Goal: Use online tool/utility: Utilize a website feature to perform a specific function

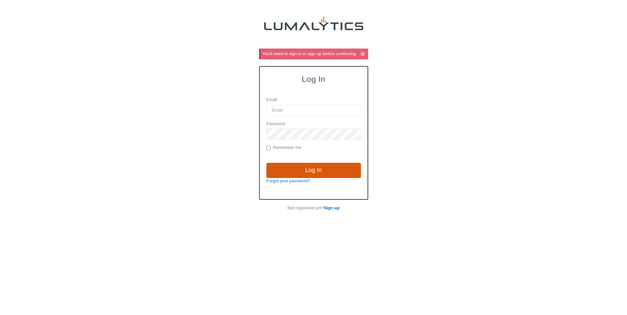
type input "siadmin@valleytruckparts.com"
click at [316, 166] on input "Log In" at bounding box center [313, 170] width 95 height 15
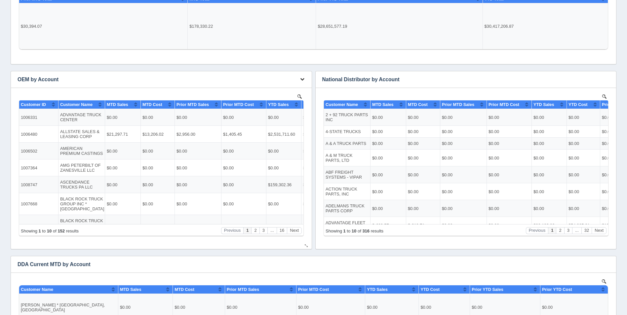
click at [303, 77] on button "button" at bounding box center [302, 79] width 9 height 10
click at [303, 92] on link "Edit chart" at bounding box center [280, 90] width 53 height 10
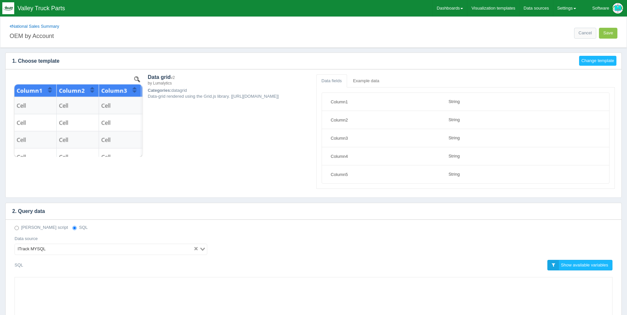
select select "string"
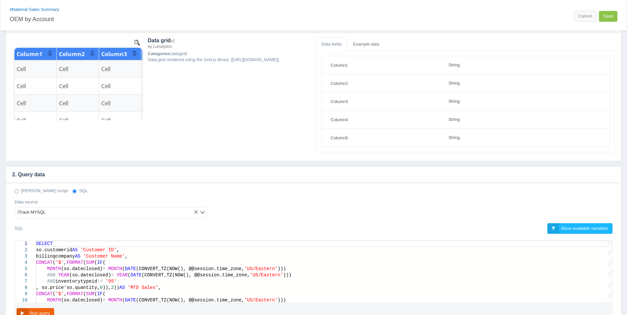
scroll to position [174, 0]
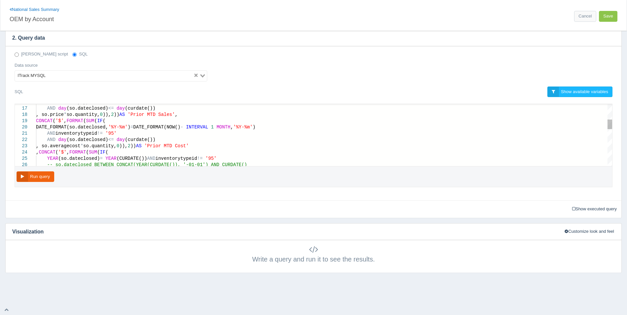
click at [205, 145] on div ", so.averagecost * so.quantity, 0 )), 2 )) AS 'Prior MTD Cost'" at bounding box center [324, 146] width 576 height 6
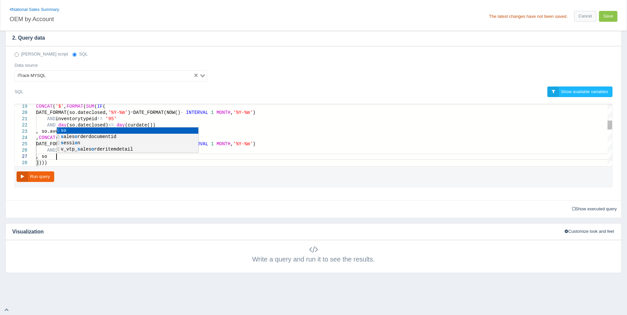
scroll to position [38, 33]
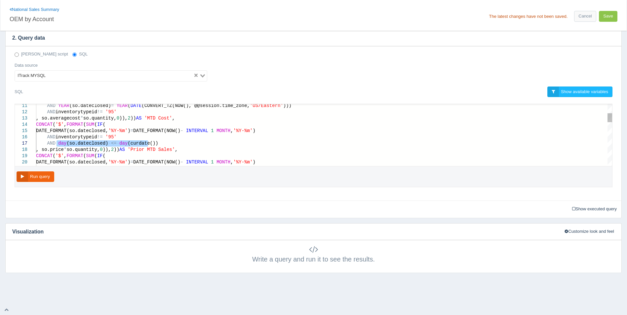
drag, startPoint x: 149, startPoint y: 145, endPoint x: 57, endPoint y: 145, distance: 92.9
drag, startPoint x: 51, startPoint y: 150, endPoint x: 190, endPoint y: 147, distance: 138.5
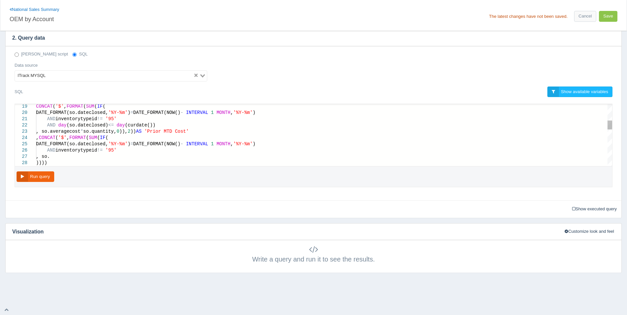
click at [91, 157] on div ", so." at bounding box center [324, 157] width 576 height 6
paste textarea "so.price * so.quantity,0)), 2)) AS 'Prior MTD Sales',"
click at [60, 157] on span ", so.so.price" at bounding box center [54, 156] width 36 height 5
drag, startPoint x: 179, startPoint y: 157, endPoint x: 158, endPoint y: 157, distance: 20.8
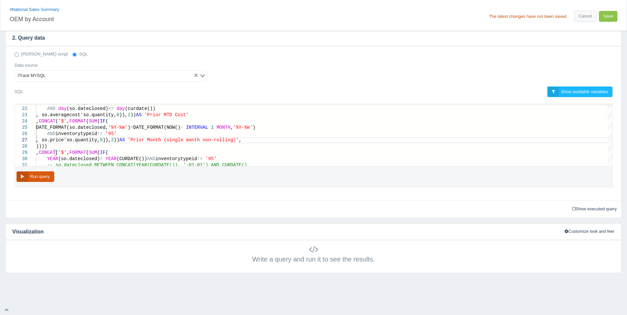
click at [38, 177] on button "Run query" at bounding box center [36, 177] width 38 height 11
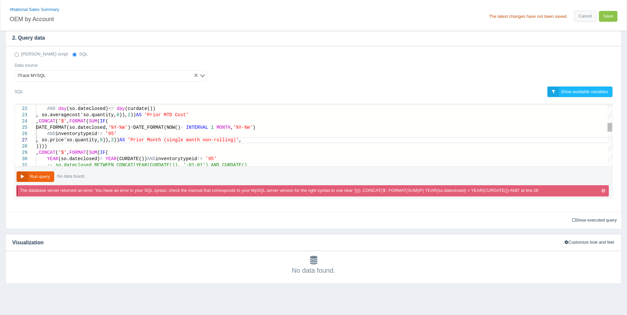
click at [255, 140] on div ", so.price * so.quantity, 0 )), 2 )) AS 'Prior Month (single month non-rolling)…" at bounding box center [324, 140] width 576 height 6
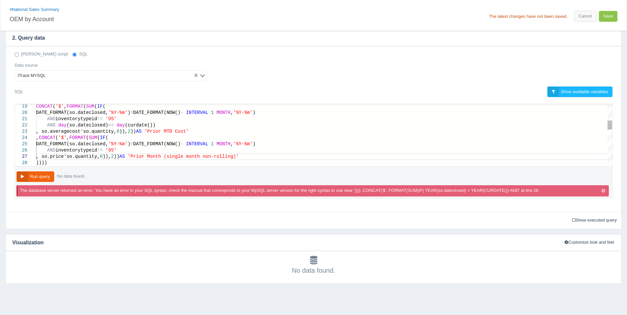
click at [62, 164] on div "AND inventorytypeid != '95' CONCAT ( '$' , FORMAT ( SUM ( IF ( DATE_FORMAT(so.d…" at bounding box center [324, 203] width 576 height 427
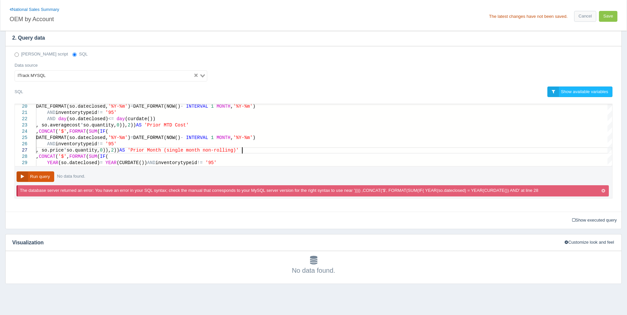
drag, startPoint x: 24, startPoint y: 183, endPoint x: 28, endPoint y: 181, distance: 4.9
click at [28, 181] on div "Run query No data found. The database server returned an error: You have an err…" at bounding box center [314, 183] width 598 height 32
click at [30, 179] on button "Run query" at bounding box center [36, 177] width 38 height 11
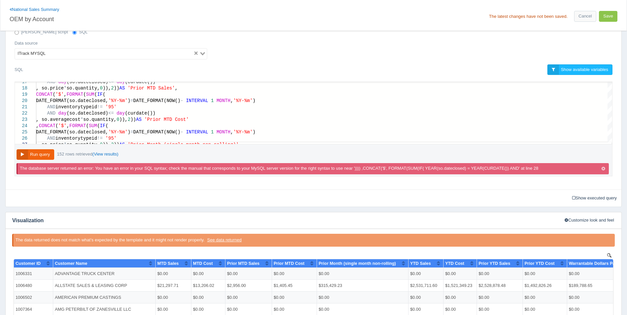
scroll to position [185, 0]
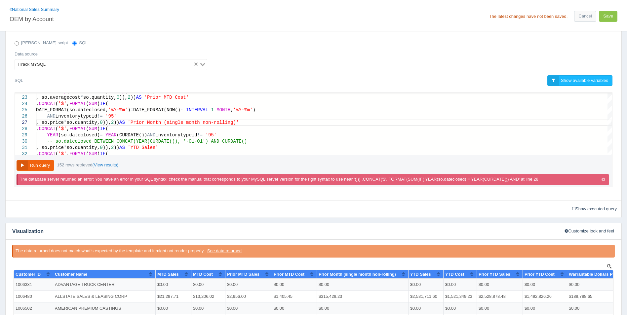
click at [603, 179] on icon "button" at bounding box center [603, 180] width 4 height 4
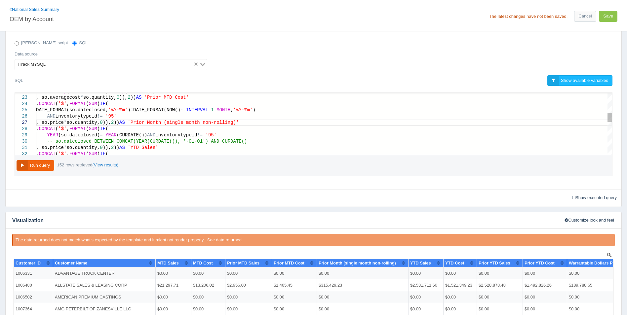
click at [246, 124] on div ", so.price * so.quantity, 0 )), 2 )) AS 'Prior Month (single month non-rolling)'" at bounding box center [324, 123] width 576 height 6
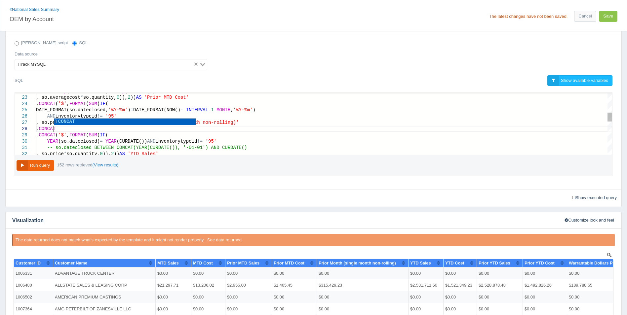
scroll to position [44, 20]
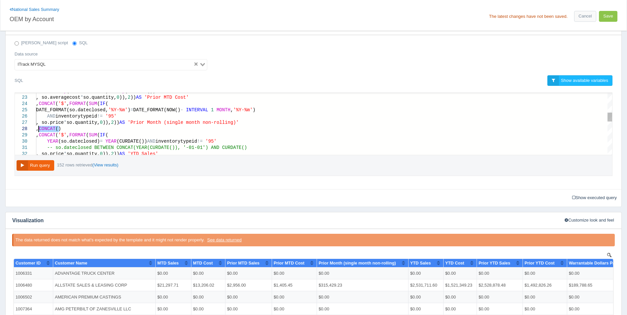
drag, startPoint x: 73, startPoint y: 130, endPoint x: 39, endPoint y: 130, distance: 34.7
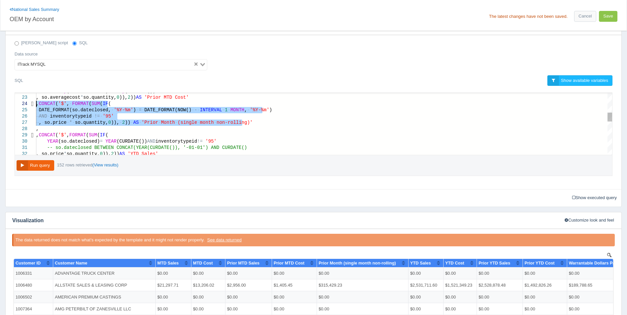
drag, startPoint x: 252, startPoint y: 123, endPoint x: 34, endPoint y: 106, distance: 219.5
click at [43, 129] on div "," at bounding box center [324, 129] width 576 height 6
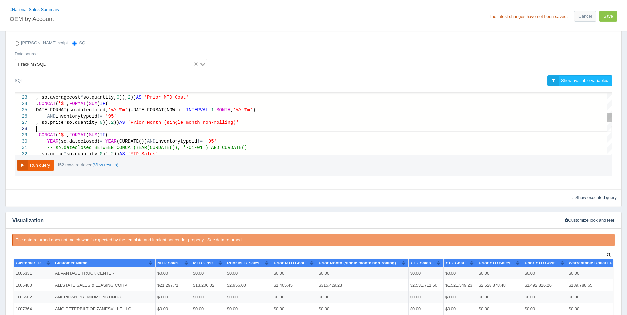
paste textarea ", so.price * so.quantity,0)), 2)) AS 'Prior Month (single month non-rolling)' ,…"
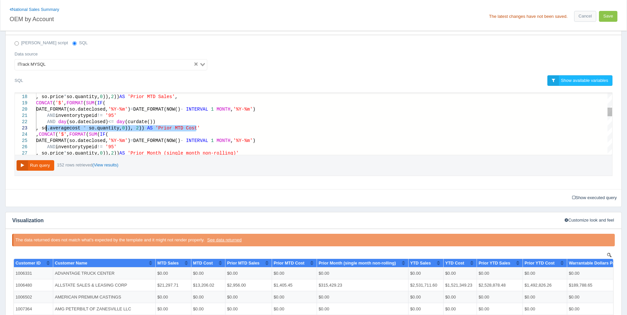
drag, startPoint x: 202, startPoint y: 129, endPoint x: 47, endPoint y: 130, distance: 154.7
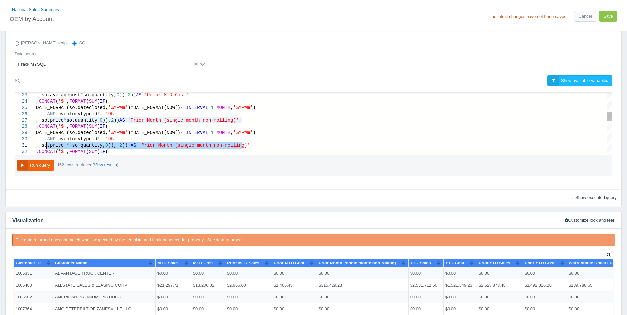
drag, startPoint x: 251, startPoint y: 144, endPoint x: 46, endPoint y: 145, distance: 204.9
paste textarea "averagecost * so.quantity,0)), 2)) AS 'Prior MTD Cost"
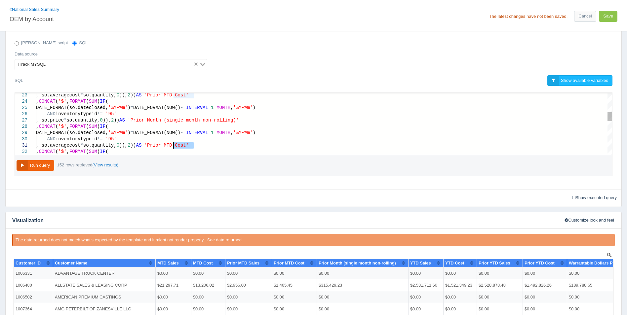
drag, startPoint x: 193, startPoint y: 145, endPoint x: 173, endPoint y: 144, distance: 19.8
click at [44, 167] on button "Run query" at bounding box center [36, 165] width 38 height 11
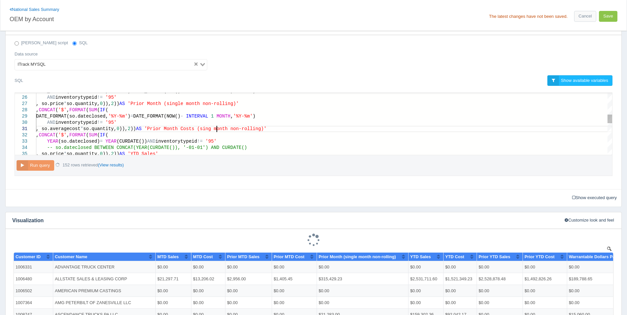
click at [216, 126] on span "'Prior Month Costs (sing month non-rolling)'" at bounding box center [205, 128] width 122 height 5
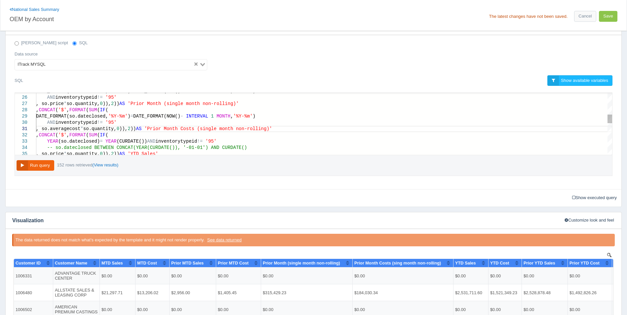
scroll to position [0, 0]
click at [47, 164] on button "Run query" at bounding box center [36, 165] width 38 height 11
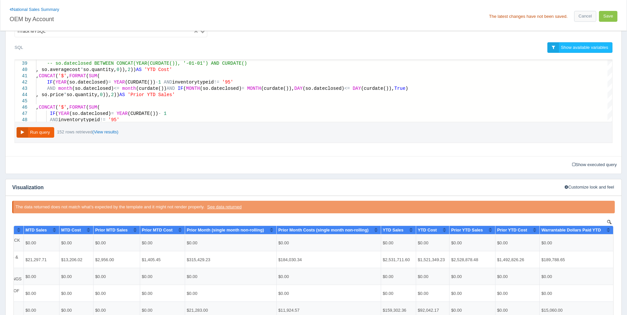
scroll to position [185, 0]
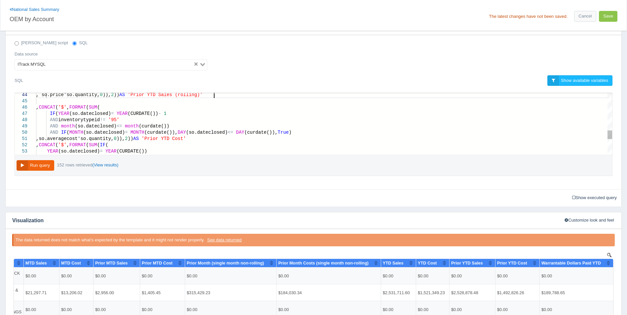
click at [186, 137] on span "'Prior YTD Cost'" at bounding box center [163, 138] width 44 height 5
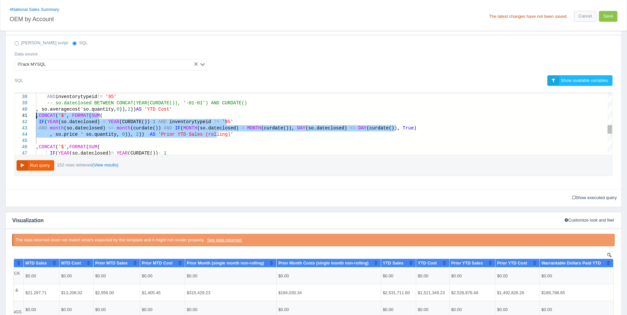
drag, startPoint x: 219, startPoint y: 135, endPoint x: 25, endPoint y: 113, distance: 195.3
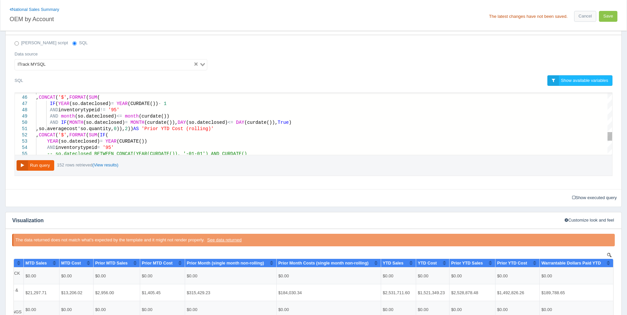
click at [244, 128] on div ",so.averagecost * so.quantity, 0 )), 2 )) AS 'Prior YTD Cost (rolling)'" at bounding box center [324, 129] width 576 height 6
paste textarea ",CONCAT('$', FORMAT(SUM( IF(YEAR(so.dateclosed) = YEAR(CURDATE())-1 AND invento…"
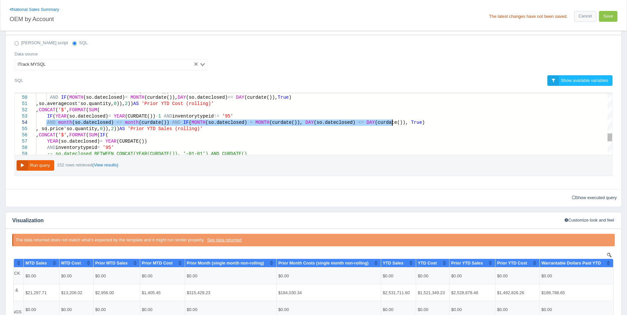
drag, startPoint x: 47, startPoint y: 123, endPoint x: 410, endPoint y: 122, distance: 362.9
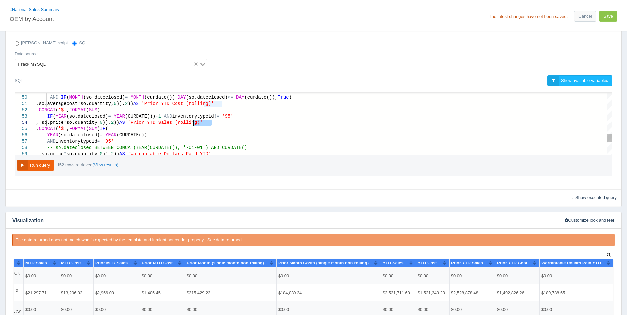
drag, startPoint x: 209, startPoint y: 124, endPoint x: 195, endPoint y: 124, distance: 13.9
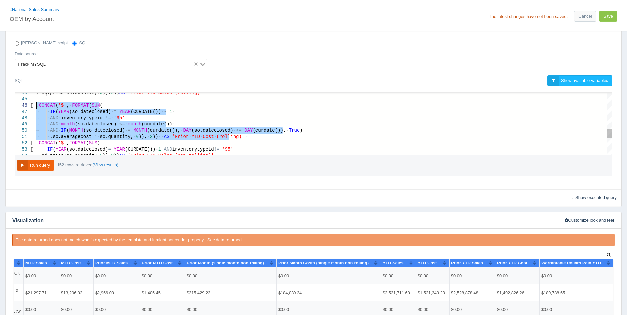
drag, startPoint x: 235, startPoint y: 120, endPoint x: 22, endPoint y: 106, distance: 212.6
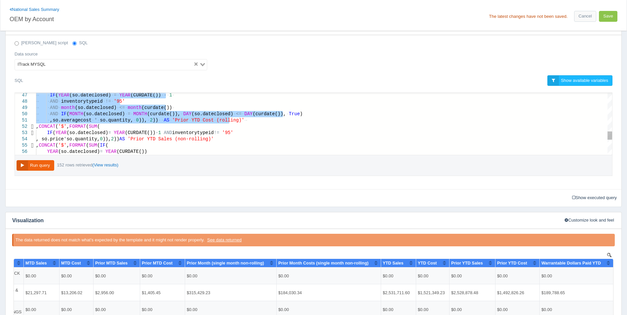
click at [238, 138] on div ", so.price * so.quantity, 0 )), 2 )) AS 'Prior YTD Sales (non-rolling)'" at bounding box center [324, 139] width 576 height 6
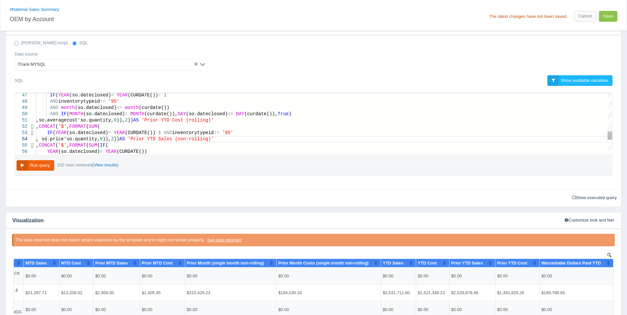
scroll to position [25, 22]
paste textarea "(rolling)' ,CONCAT('$', FORMAT(SUM( IF(YEAR(so.dateclosed) = YEAR(CURDATE())-1 …"
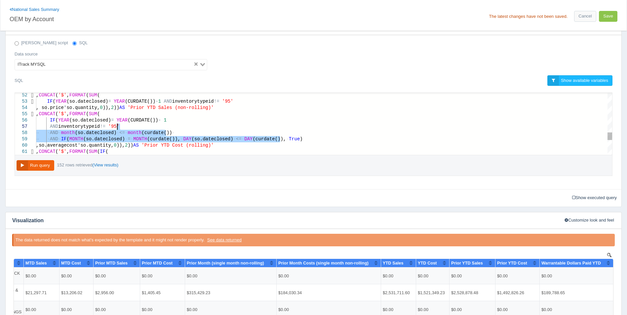
drag, startPoint x: 291, startPoint y: 139, endPoint x: 290, endPoint y: 129, distance: 10.3
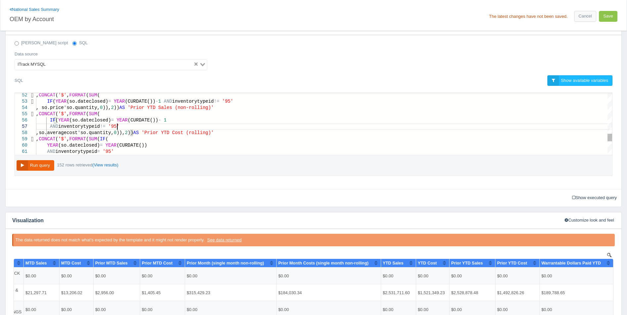
click at [205, 134] on span "'Prior YTD Cost (rolling)'" at bounding box center [177, 132] width 72 height 5
click at [45, 160] on button "Run query" at bounding box center [36, 165] width 38 height 11
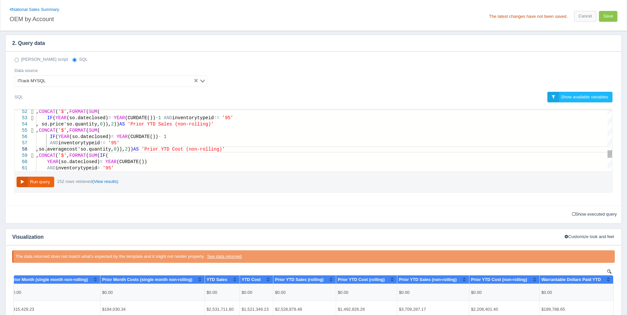
scroll to position [167, 0]
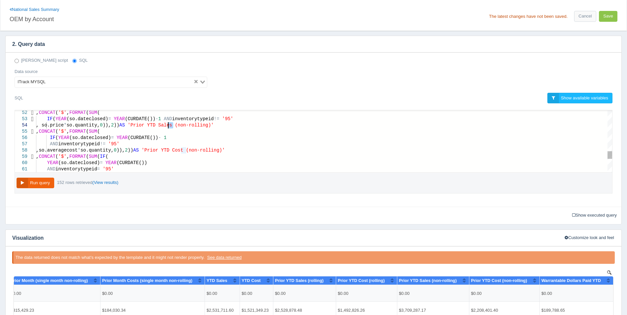
drag, startPoint x: 174, startPoint y: 124, endPoint x: 168, endPoint y: 125, distance: 5.7
drag, startPoint x: 181, startPoint y: 151, endPoint x: 186, endPoint y: 150, distance: 5.3
type textarea ",so.averagecost * so.quantity, 0)), 2)) AS 'Prior YTD Cost (rolling)' ,CONCAT('…"
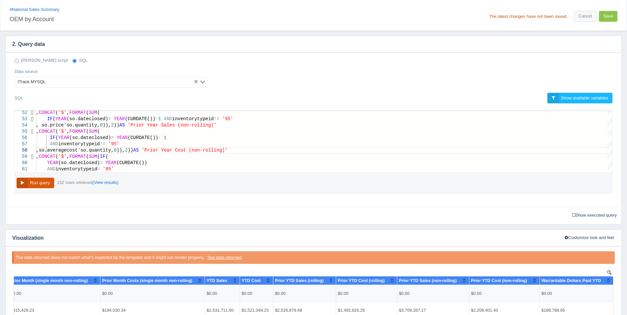
click at [46, 183] on button "Run query" at bounding box center [36, 183] width 38 height 11
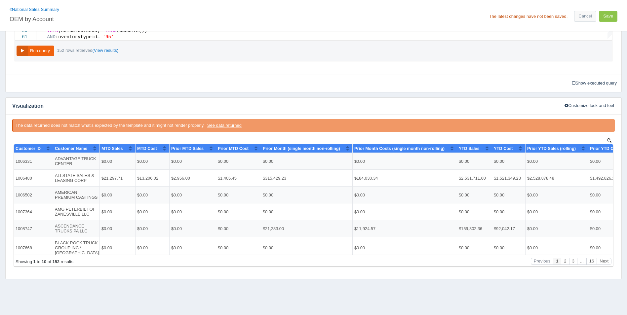
scroll to position [0, 258]
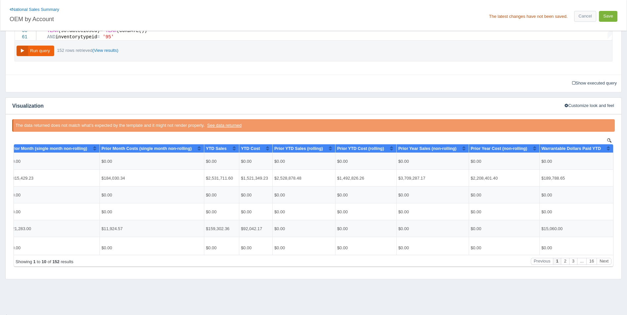
click at [604, 12] on button "Save" at bounding box center [608, 16] width 19 height 11
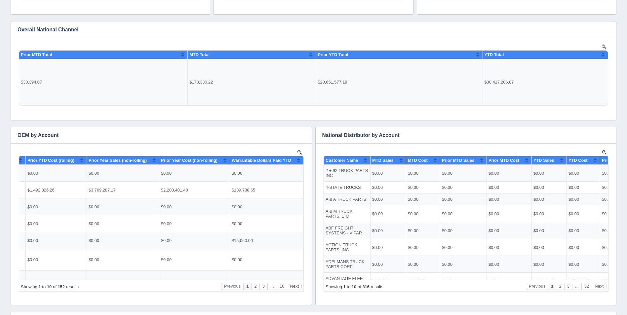
scroll to position [99, 0]
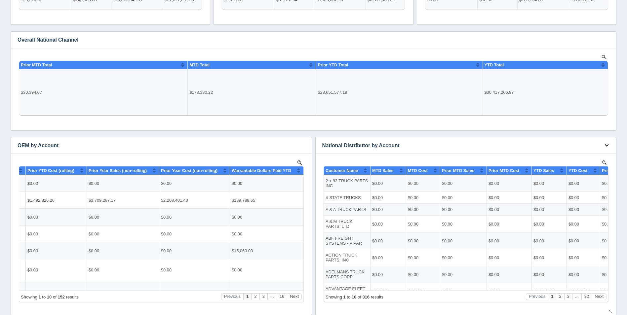
click at [606, 148] on button "button" at bounding box center [606, 145] width 9 height 10
click at [596, 153] on link "Edit chart" at bounding box center [584, 156] width 53 height 10
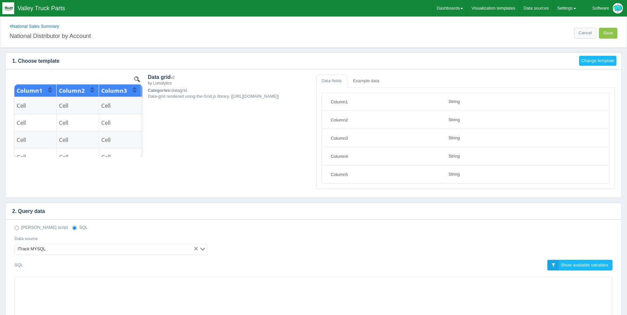
select select "string"
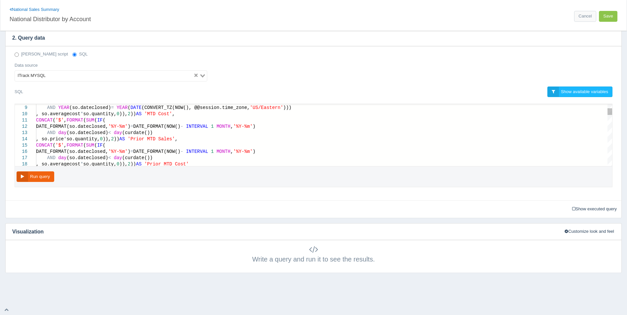
scroll to position [0, 216]
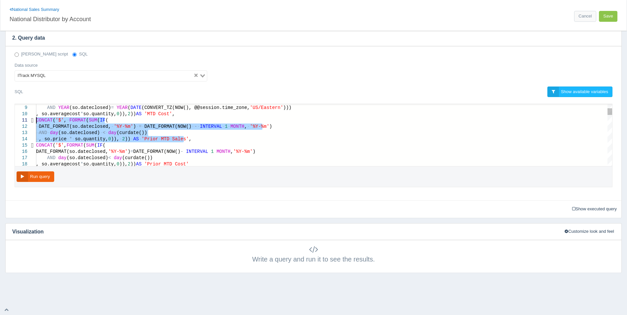
drag, startPoint x: 183, startPoint y: 139, endPoint x: 30, endPoint y: 121, distance: 153.8
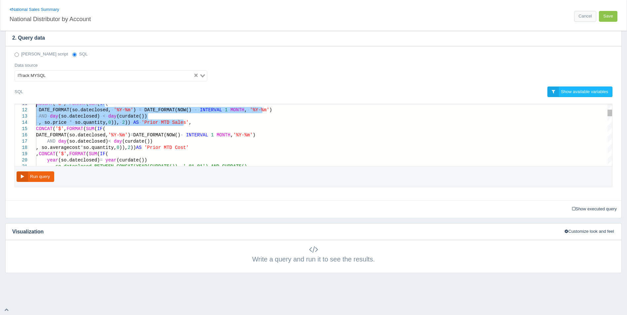
click at [202, 149] on div ", so.averagecost * so.quantity, 0 )), 2 )) AS 'Prior MTD Cost'" at bounding box center [324, 148] width 576 height 6
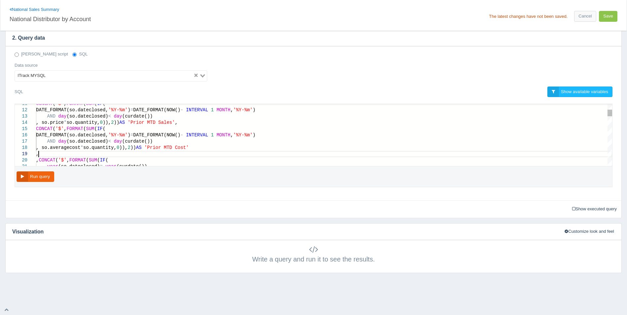
scroll to position [50, 2]
paste textarea "AND day(so.dateclosed) < day(curdate()) , so.price * so.quantity,0)), 2)) AS 'P…"
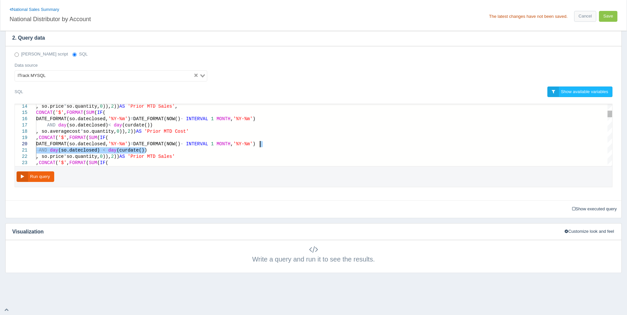
drag, startPoint x: 148, startPoint y: 149, endPoint x: 276, endPoint y: 145, distance: 127.6
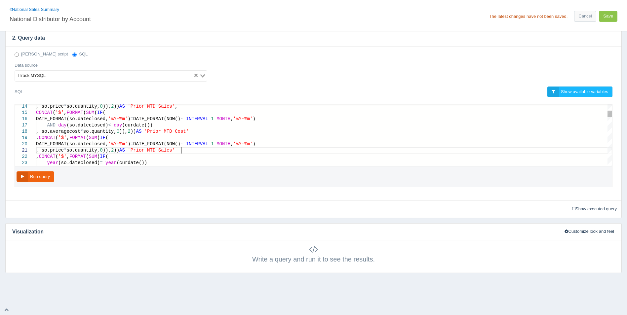
click at [175, 151] on span "'Prior MTD Sales'" at bounding box center [151, 150] width 47 height 5
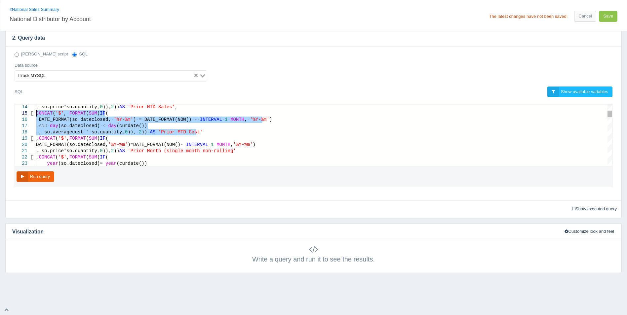
drag, startPoint x: 197, startPoint y: 131, endPoint x: 22, endPoint y: 115, distance: 176.2
click at [262, 150] on div ", so.price * so.quantity, 0 )), 2 )) AS 'Prior Month (single month non-rolling'" at bounding box center [324, 151] width 576 height 6
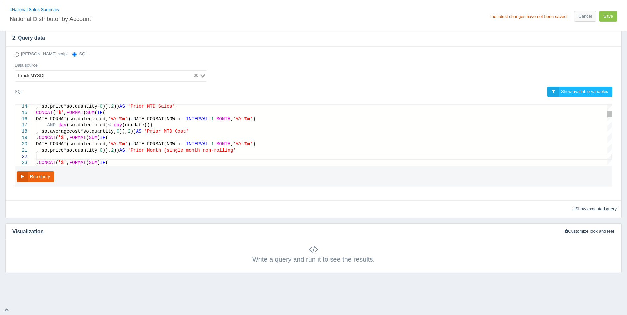
scroll to position [6, 2]
paste textarea "CONCAT('$', FORMAT(SUM(IF( DATE_FORMAT(so.dateclosed, '%Y-%m') = DATE_FORMAT(NO…"
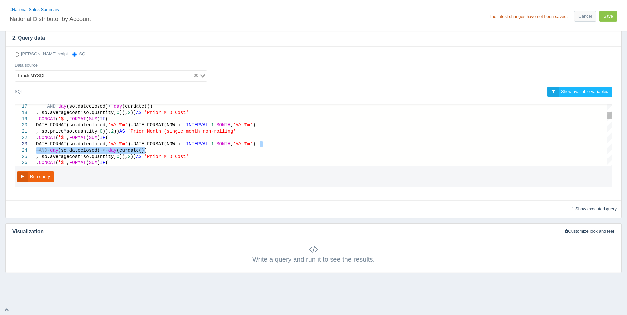
drag, startPoint x: 156, startPoint y: 149, endPoint x: 266, endPoint y: 145, distance: 110.4
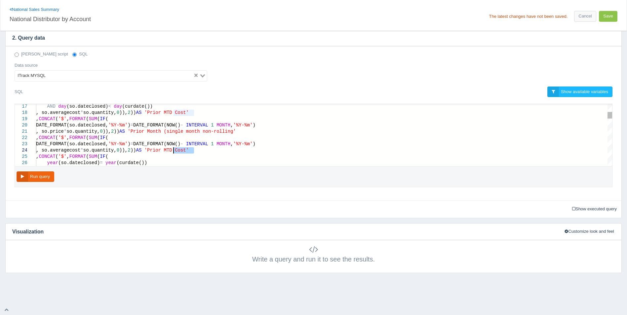
drag, startPoint x: 193, startPoint y: 151, endPoint x: 173, endPoint y: 152, distance: 20.2
click at [33, 179] on button "Run query" at bounding box center [36, 177] width 38 height 11
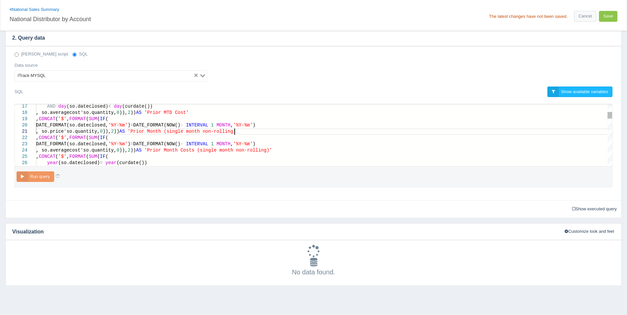
click at [235, 131] on span "'Prior Month (single month non-rolling'" at bounding box center [182, 131] width 108 height 5
click at [236, 131] on span "'Prior Month (single month non-rolling'" at bounding box center [182, 131] width 108 height 5
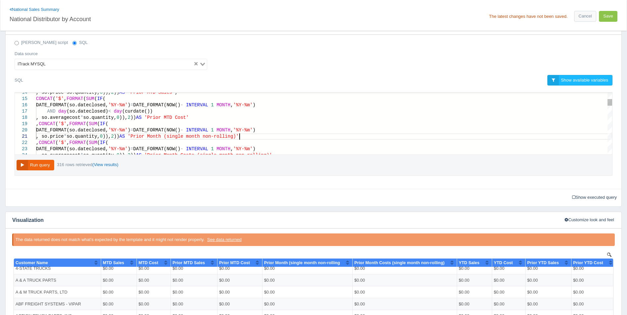
scroll to position [174, 0]
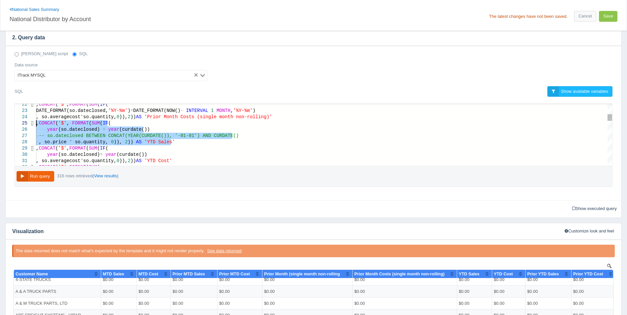
drag, startPoint x: 170, startPoint y: 141, endPoint x: 20, endPoint y: 126, distance: 150.9
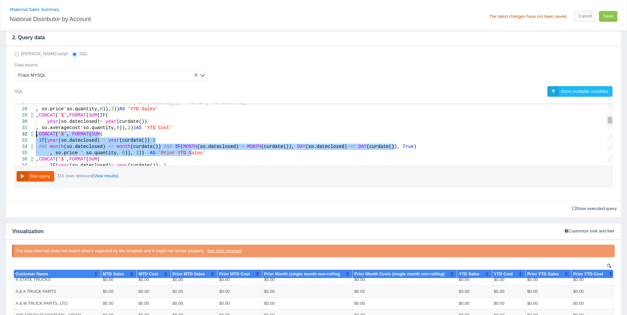
drag, startPoint x: 198, startPoint y: 152, endPoint x: 31, endPoint y: 135, distance: 168.1
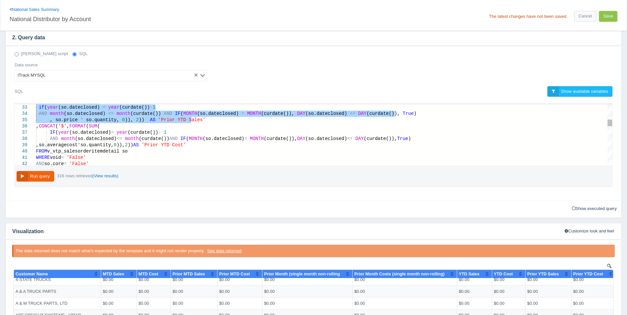
click at [194, 146] on span at bounding box center [190, 144] width 8 height 5
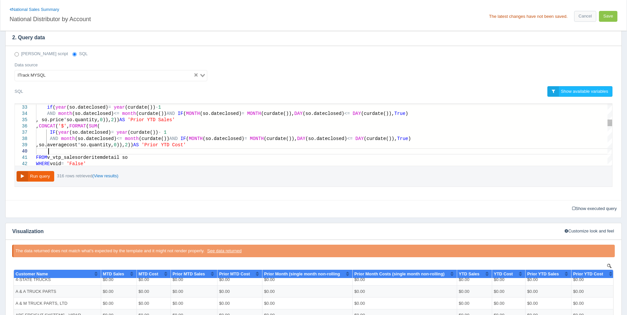
scroll to position [44, 22]
paste textarea "if(year(so.dateclosed) = year(curdate())-1 AND month(so.dateclosed) <= month(cu…"
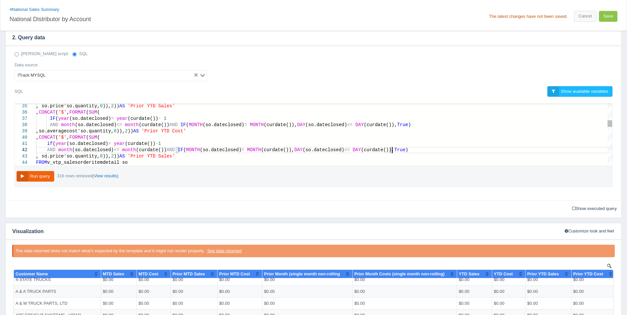
click at [414, 147] on div "AND month (so.dateclosed) <= month (curdate()) AND IF ( MONTH (so.dateclosed) =…" at bounding box center [324, 150] width 576 height 6
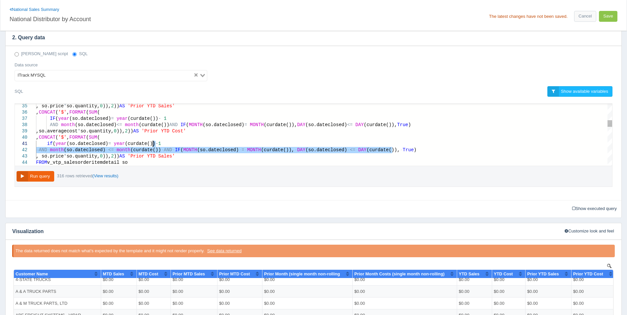
drag, startPoint x: 412, startPoint y: 149, endPoint x: 414, endPoint y: 145, distance: 4.7
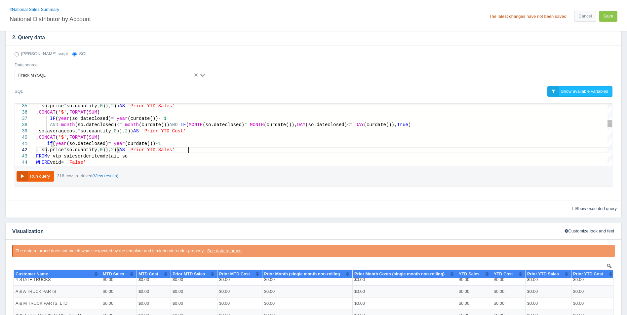
click at [175, 151] on span "'Prior YTD Sales'" at bounding box center [151, 149] width 47 height 5
drag, startPoint x: 188, startPoint y: 151, endPoint x: 168, endPoint y: 150, distance: 19.8
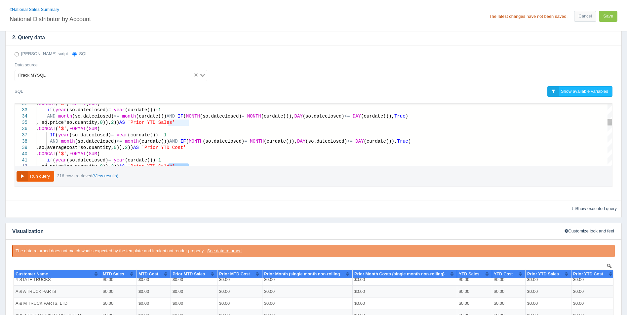
click at [175, 122] on span "'Prior YTD Sales'" at bounding box center [151, 122] width 47 height 5
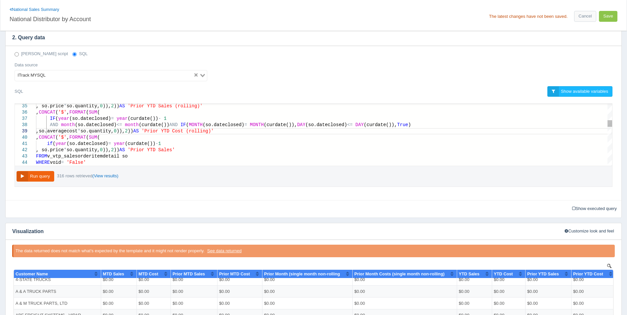
scroll to position [38, 165]
drag, startPoint x: 188, startPoint y: 150, endPoint x: 169, endPoint y: 152, distance: 19.0
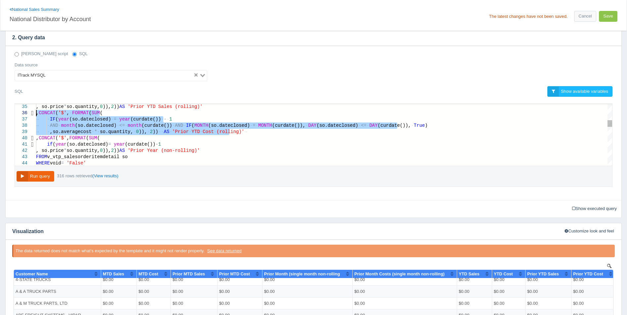
drag, startPoint x: 230, startPoint y: 132, endPoint x: 27, endPoint y: 113, distance: 203.7
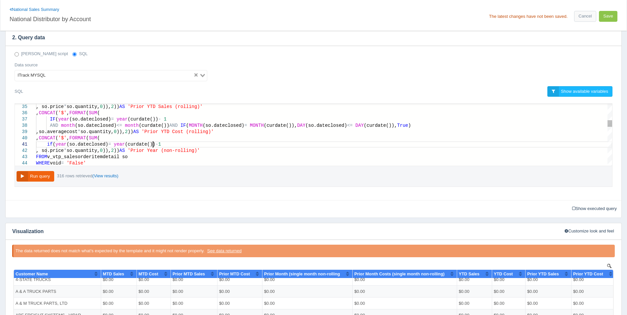
click at [231, 146] on div "if ( year (so.dateclosed) = year (curdate()) - 1" at bounding box center [324, 144] width 576 height 6
click at [230, 149] on div ", so.price * so.quantity, 0 )), 2 )) AS 'Prior Year (non-rolling)'" at bounding box center [324, 151] width 576 height 6
paste textarea ",CONCAT('$', FORMAT(SUM( IF(year(so.dateclosed) = year(curdate()) - 1 AND month…"
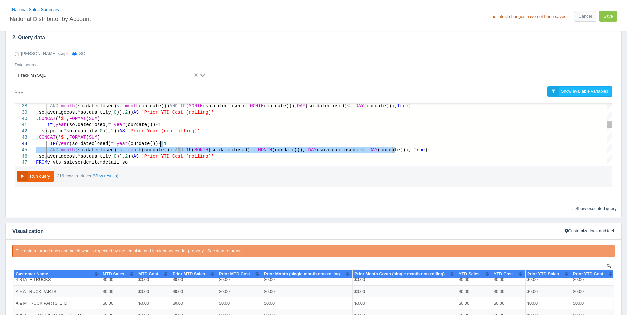
drag, startPoint x: 407, startPoint y: 150, endPoint x: 409, endPoint y: 145, distance: 5.6
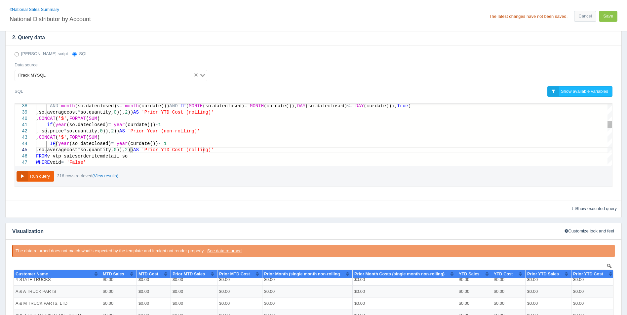
click at [205, 150] on span "'Prior YTD Cost (rolling)'" at bounding box center [177, 149] width 72 height 5
drag, startPoint x: 187, startPoint y: 150, endPoint x: 181, endPoint y: 151, distance: 6.4
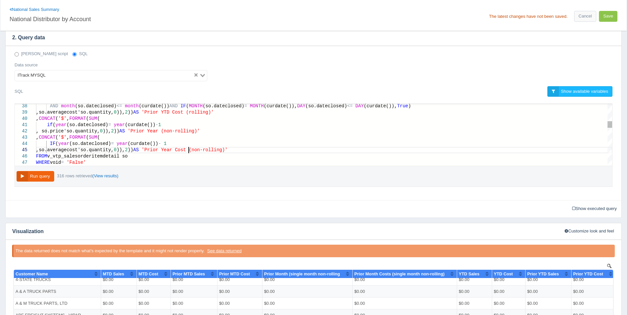
click at [243, 136] on div ", CONCAT ( '$' , FORMAT ( SUM (" at bounding box center [324, 138] width 576 height 6
click at [29, 177] on button "Run query" at bounding box center [36, 176] width 38 height 11
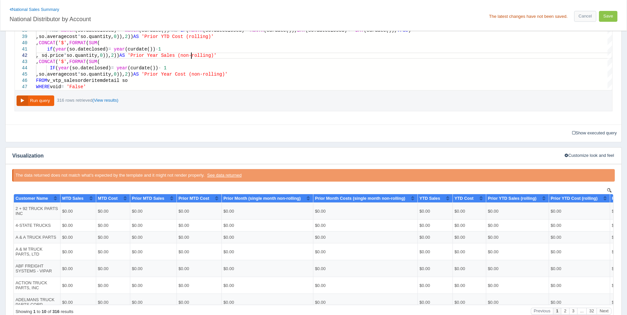
scroll to position [273, 0]
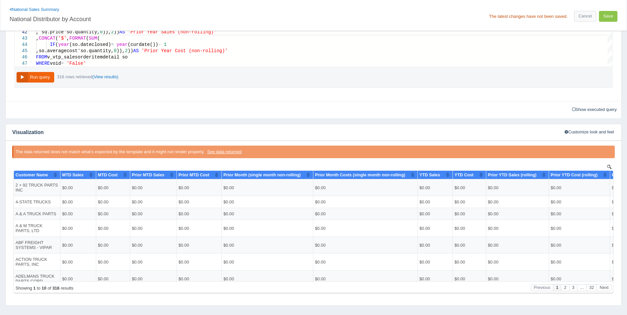
type textarea "if(year(so.dateclosed) = year(curdate())-1 , so.price * so.quantity, 0)), 2)) A…"
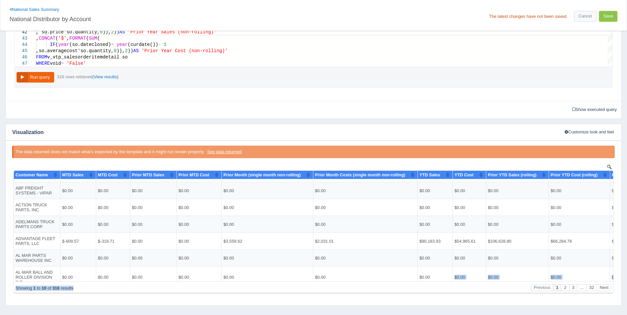
drag, startPoint x: 325, startPoint y: 281, endPoint x: 452, endPoint y: 269, distance: 127.5
click at [452, 269] on div "Show 10 25 50 100 entries Customer Name MTD Sales MTD Cost Prior MTD Sales Prio…" at bounding box center [313, 232] width 599 height 122
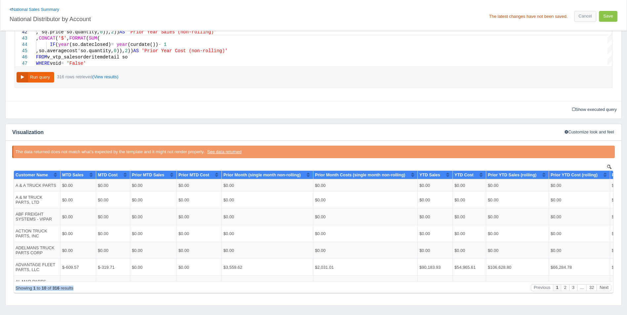
scroll to position [0, 0]
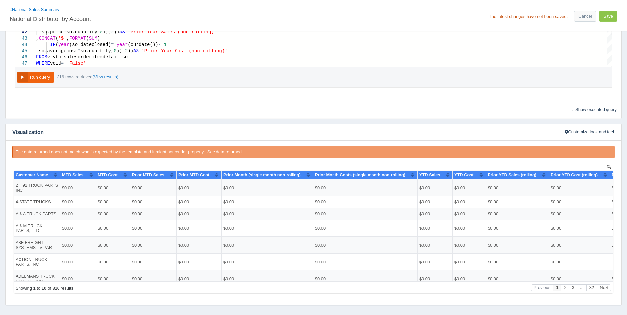
click at [446, 218] on td "$0.00" at bounding box center [435, 214] width 35 height 12
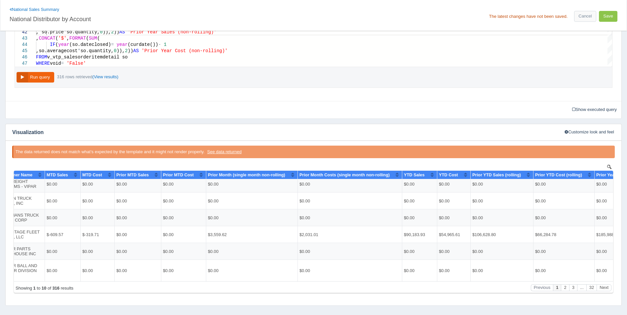
scroll to position [66, 0]
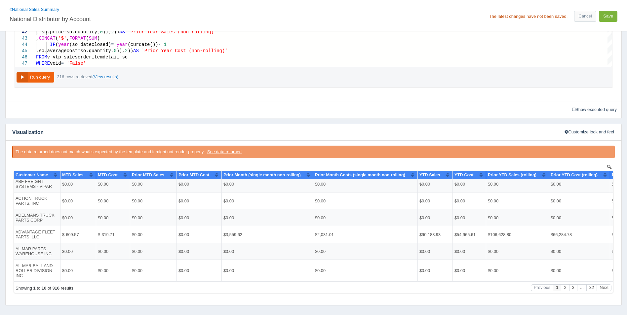
click at [613, 19] on button "Save" at bounding box center [608, 16] width 19 height 11
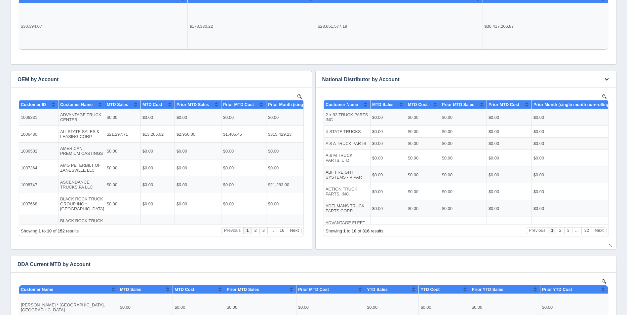
drag, startPoint x: 406, startPoint y: 221, endPoint x: 637, endPoint y: 331, distance: 255.4
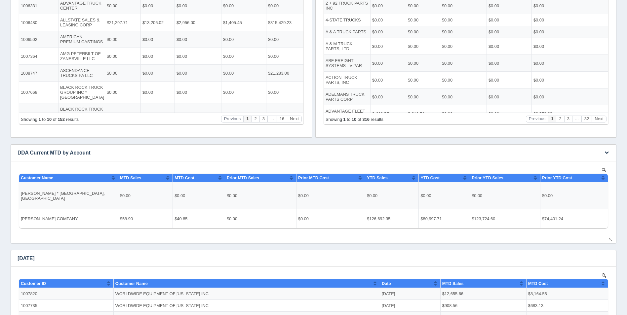
scroll to position [297, 0]
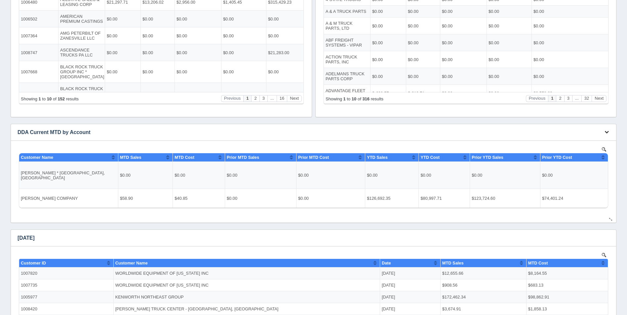
click at [606, 135] on button "button" at bounding box center [606, 132] width 9 height 10
click at [572, 144] on link "Edit chart" at bounding box center [584, 142] width 53 height 10
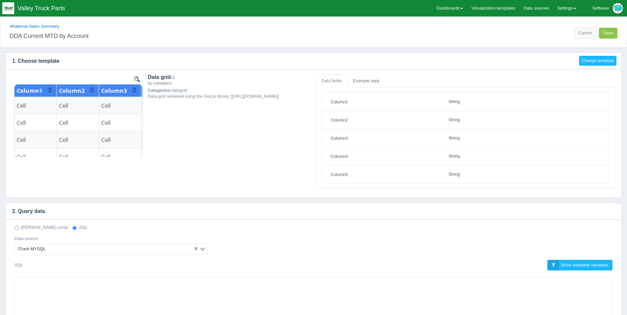
select select "string"
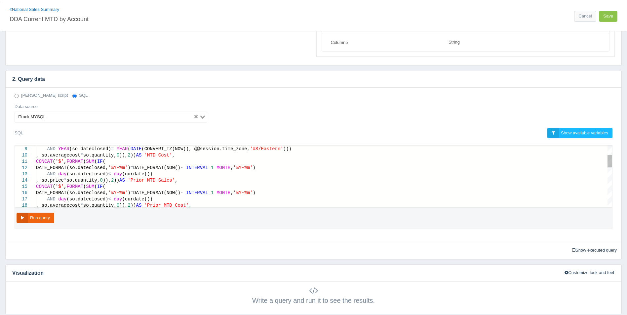
scroll to position [0, 198]
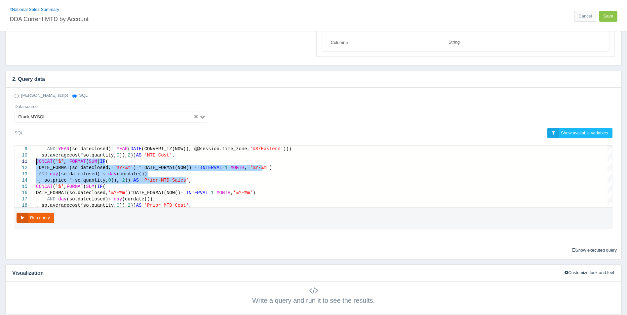
drag, startPoint x: 189, startPoint y: 180, endPoint x: 10, endPoint y: 160, distance: 180.3
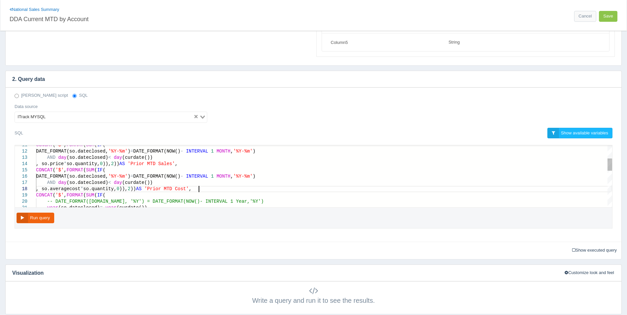
click at [208, 189] on div ", so.averagecost * so.quantity, 0 )), 2 )) AS 'Prior MTD Cost' ," at bounding box center [324, 189] width 576 height 6
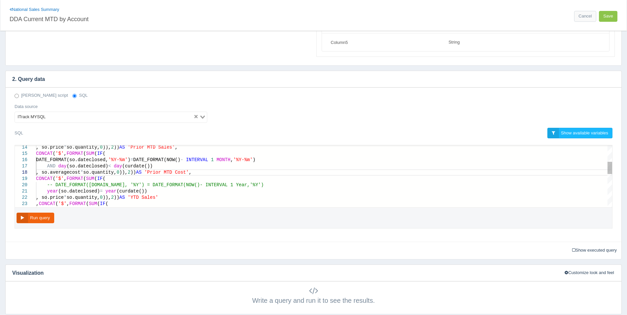
scroll to position [50, 20]
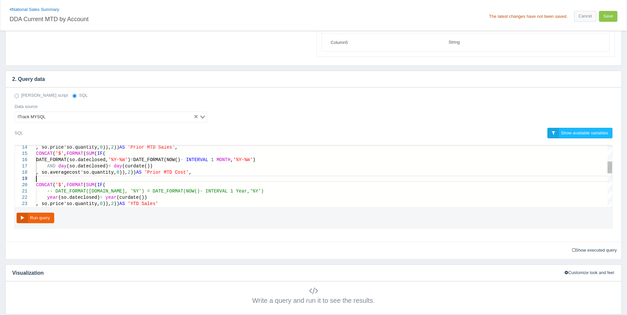
paste textarea "AND day(so.dateclosed) < day(curdate()) , so.price * so.quantity,0)), 2)) AS 'P…"
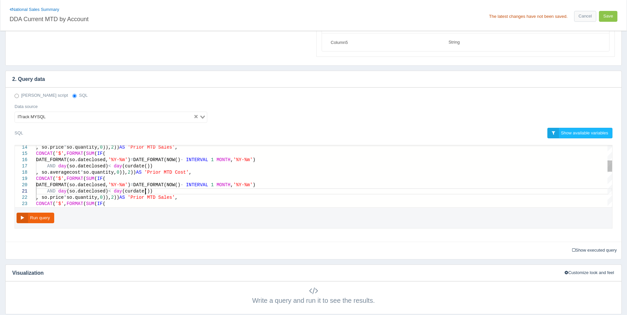
click at [160, 189] on div "AND day (so.dateclosed) < day (curdate())" at bounding box center [324, 191] width 576 height 6
drag, startPoint x: 160, startPoint y: 191, endPoint x: 270, endPoint y: 185, distance: 110.5
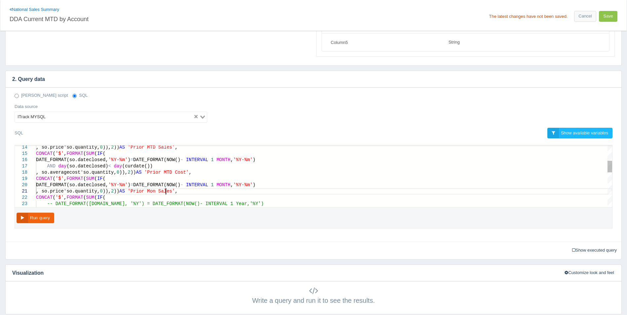
scroll to position [6, 145]
click at [177, 192] on span "'Prior Month Sales'" at bounding box center [154, 191] width 53 height 5
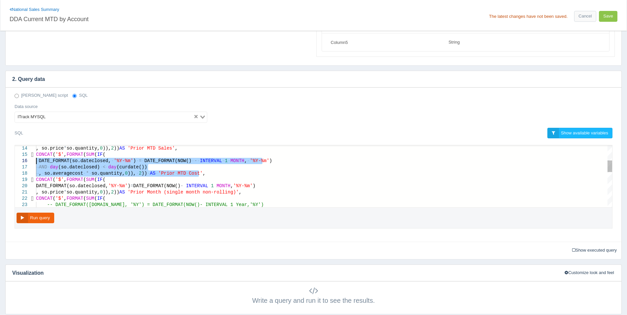
drag, startPoint x: 208, startPoint y: 174, endPoint x: 34, endPoint y: 158, distance: 174.5
click at [38, 157] on span "CONCAT" at bounding box center [44, 154] width 17 height 5
drag, startPoint x: 195, startPoint y: 174, endPoint x: 26, endPoint y: 158, distance: 169.0
click at [269, 193] on div ", so.price * so.quantity, 0 )), 2 )) AS 'Prior Month (single month non-rolling)…" at bounding box center [324, 192] width 576 height 6
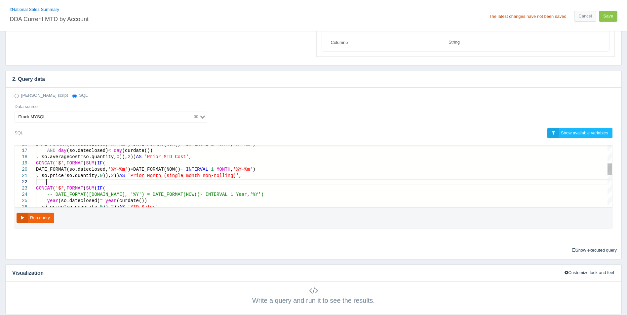
scroll to position [6, 20]
paste textarea "CONCAT('$', FORMAT(SUM(IF( DATE_FORMAT(so.dateclosed, '%Y-%m') = DATE_FORMAT(NO…"
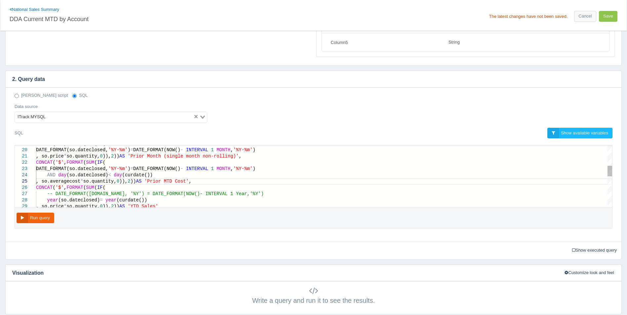
click at [153, 174] on div "AND day (so.dateclosed) < day (curdate())" at bounding box center [324, 175] width 576 height 6
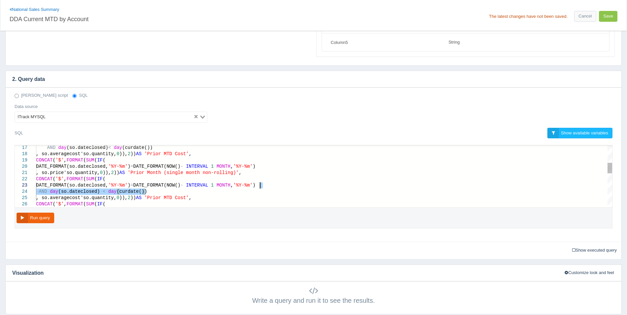
drag, startPoint x: 162, startPoint y: 191, endPoint x: 294, endPoint y: 188, distance: 132.6
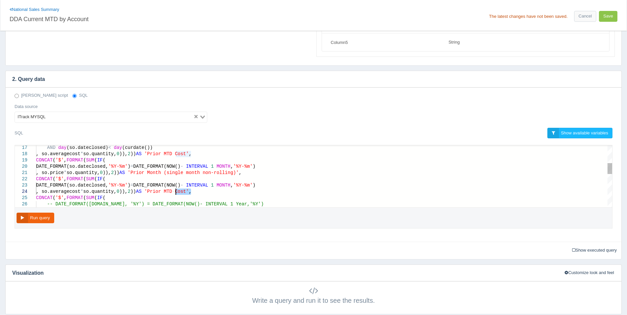
drag, startPoint x: 192, startPoint y: 193, endPoint x: 177, endPoint y: 193, distance: 15.2
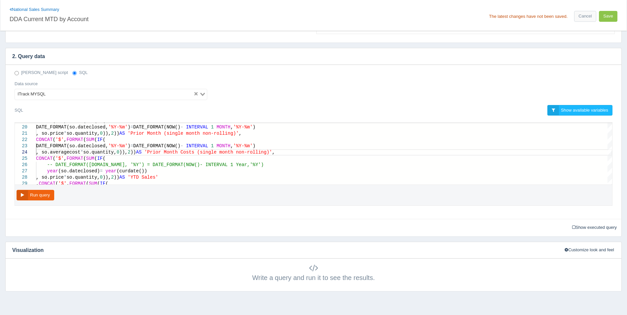
scroll to position [165, 0]
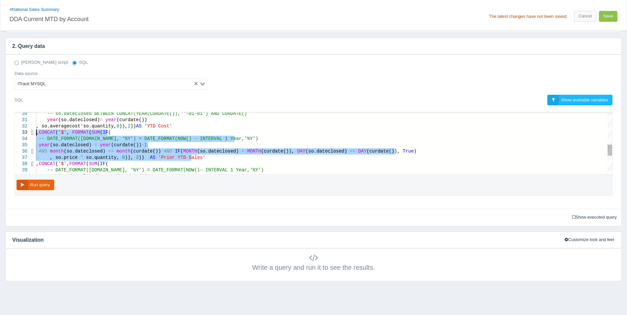
drag, startPoint x: 198, startPoint y: 158, endPoint x: 34, endPoint y: 135, distance: 166.2
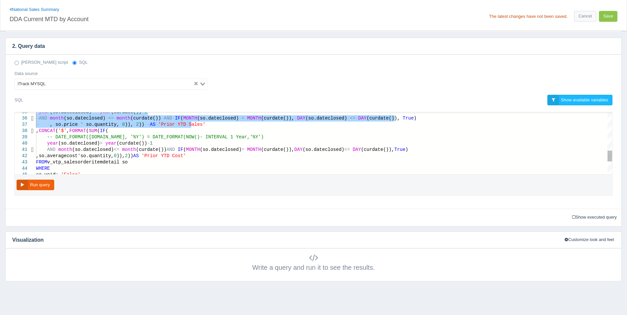
click at [216, 157] on div ",so.averagecost * so.quantity, 0 )), 2 )) AS 'Prior YTD Cost'" at bounding box center [324, 156] width 576 height 6
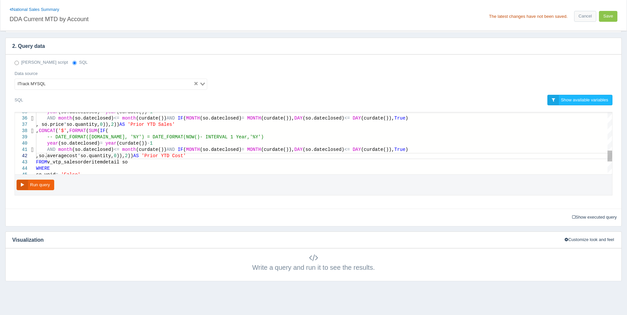
scroll to position [18, 22]
paste textarea "()) AND IF(MONTH(so.dateclosed) = MONTH(curdate()), DAY(so.dateclosed) <= DAY(c…"
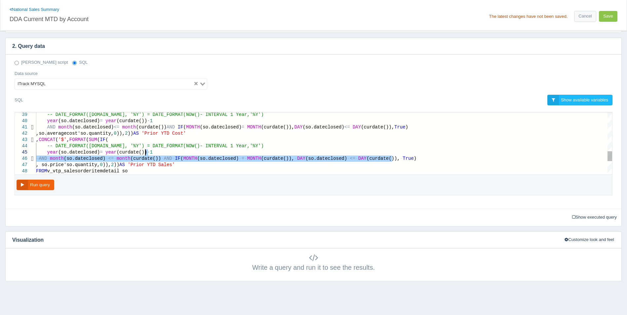
drag, startPoint x: 396, startPoint y: 157, endPoint x: 398, endPoint y: 153, distance: 3.9
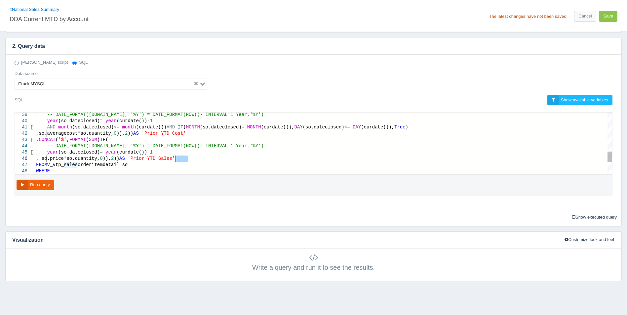
drag, startPoint x: 189, startPoint y: 159, endPoint x: 175, endPoint y: 160, distance: 13.6
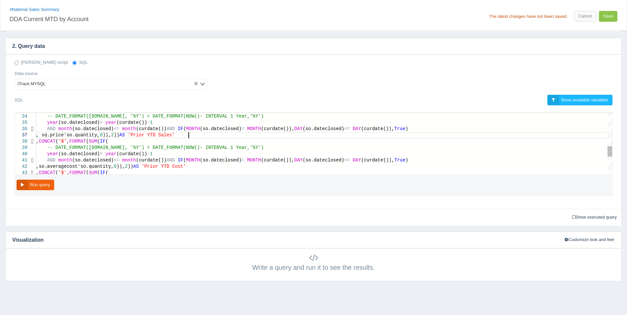
click at [175, 134] on span "'Prior YTD Sales'" at bounding box center [151, 135] width 47 height 5
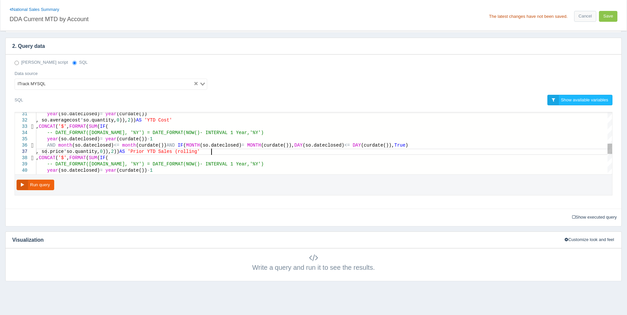
scroll to position [38, 188]
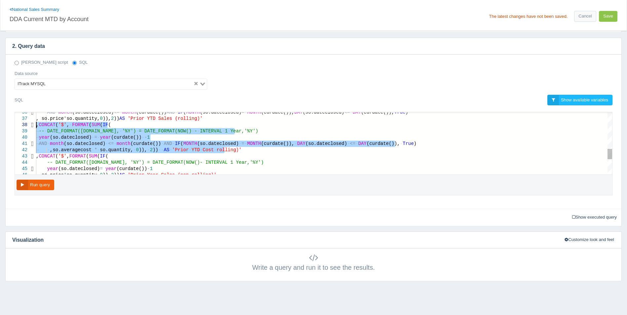
drag, startPoint x: 223, startPoint y: 152, endPoint x: 16, endPoint y: 126, distance: 208.5
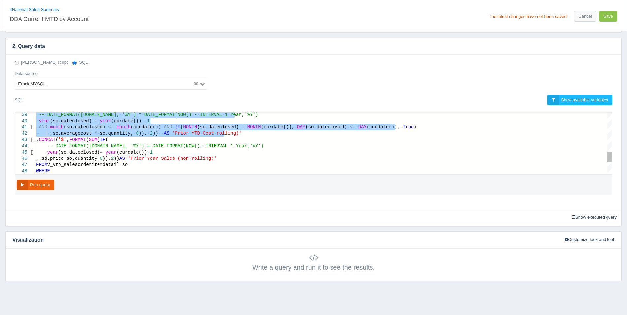
click at [239, 160] on div ", so.price * so.quantity, 0 )), 2 )) AS 'Prior Year Sales (non-rolling)'" at bounding box center [324, 159] width 576 height 6
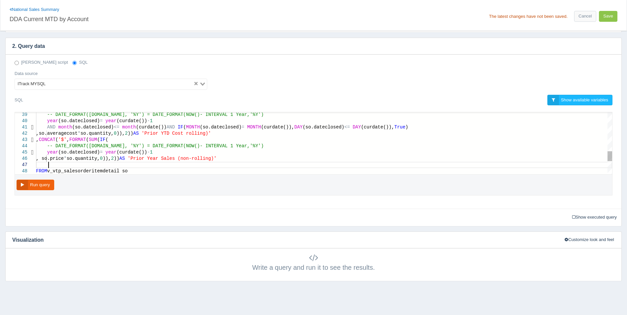
scroll to position [38, 22]
paste textarea ",so.averagecost * so.quantity, 0)), 2)) AS 'Prior YTD Cost rolling)' FROM v_vtp…"
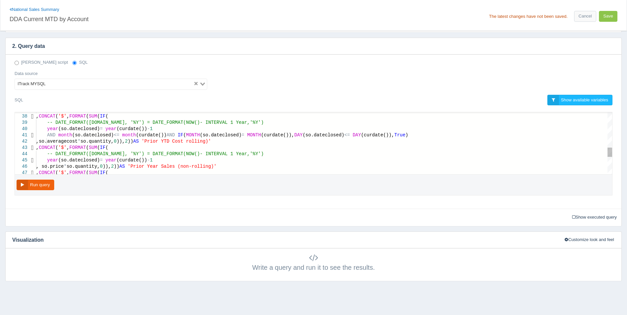
click at [202, 143] on span "'Prior YTD Cost rolling)'" at bounding box center [175, 141] width 69 height 5
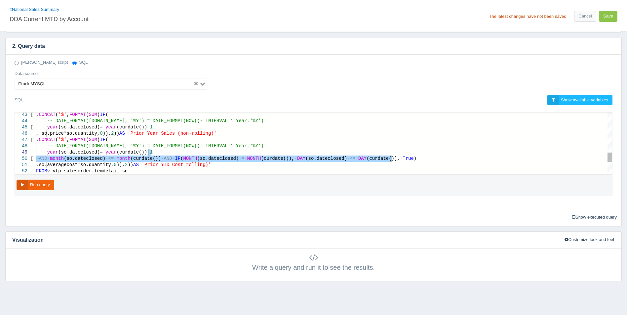
drag, startPoint x: 416, startPoint y: 159, endPoint x: 416, endPoint y: 155, distance: 4.3
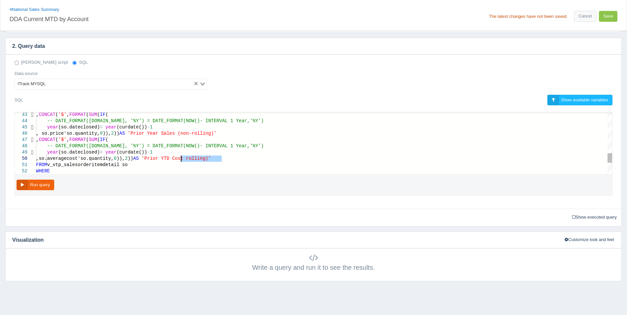
drag, startPoint x: 221, startPoint y: 160, endPoint x: 180, endPoint y: 160, distance: 41.6
type textarea "ost * so.quantity, 0)), 2)) AS 'Prior YTD Cost (rolling)' ,CONCAT('$', FORMAT(S…"
click at [55, 184] on div "Run query" at bounding box center [314, 185] width 598 height 21
click at [47, 187] on button "Run query" at bounding box center [36, 185] width 38 height 11
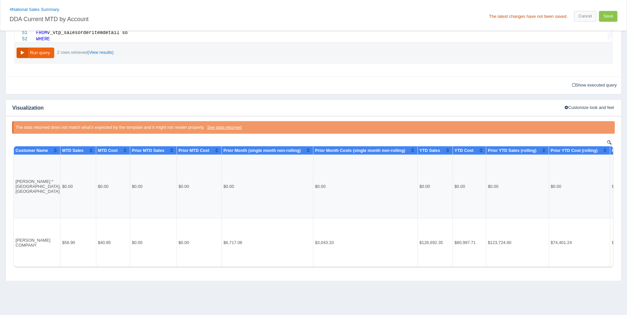
scroll to position [0, 0]
click at [606, 16] on button "Save" at bounding box center [608, 16] width 19 height 11
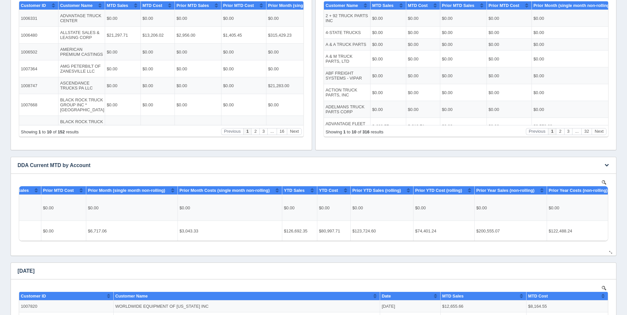
scroll to position [0, 158]
